Goal: Information Seeking & Learning: Learn about a topic

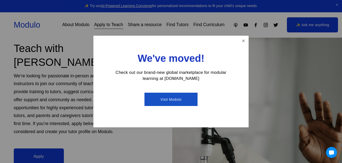
scroll to position [44, 0]
click at [243, 40] on link "Close" at bounding box center [243, 40] width 9 height 9
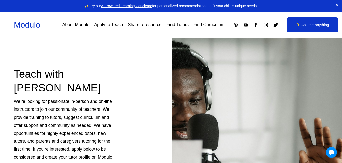
scroll to position [0, 0]
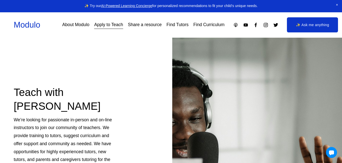
click at [73, 25] on link "About Modulo" at bounding box center [75, 25] width 27 height 9
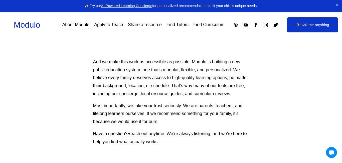
scroll to position [394, 0]
click at [102, 26] on link "Apply to Teach" at bounding box center [108, 25] width 29 height 9
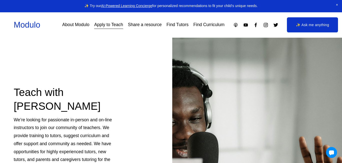
click at [72, 25] on link "About Modulo" at bounding box center [75, 25] width 27 height 9
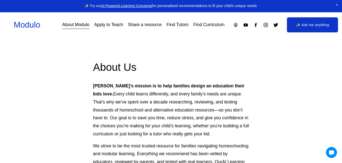
click at [175, 25] on link "Find Tutors" at bounding box center [178, 25] width 22 height 9
click at [210, 24] on link "Find Curriculum" at bounding box center [208, 25] width 31 height 9
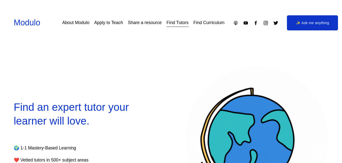
scroll to position [12, 0]
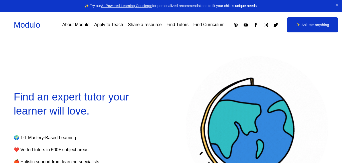
select select "**"
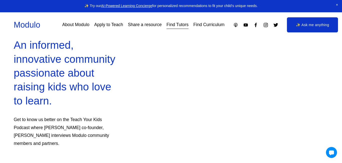
scroll to position [366, 0]
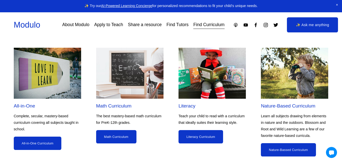
scroll to position [408, 0]
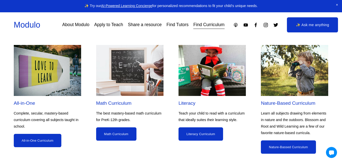
click at [206, 136] on link "Literacy Curriculum" at bounding box center [201, 133] width 45 height 13
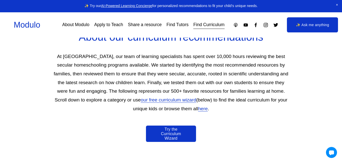
scroll to position [0, 0]
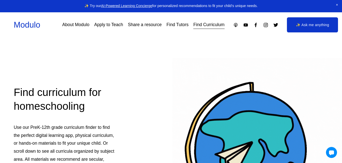
click at [173, 25] on link "Find Tutors" at bounding box center [178, 25] width 22 height 9
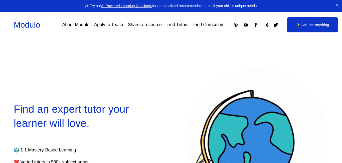
select select "**"
